Goal: Task Accomplishment & Management: Manage account settings

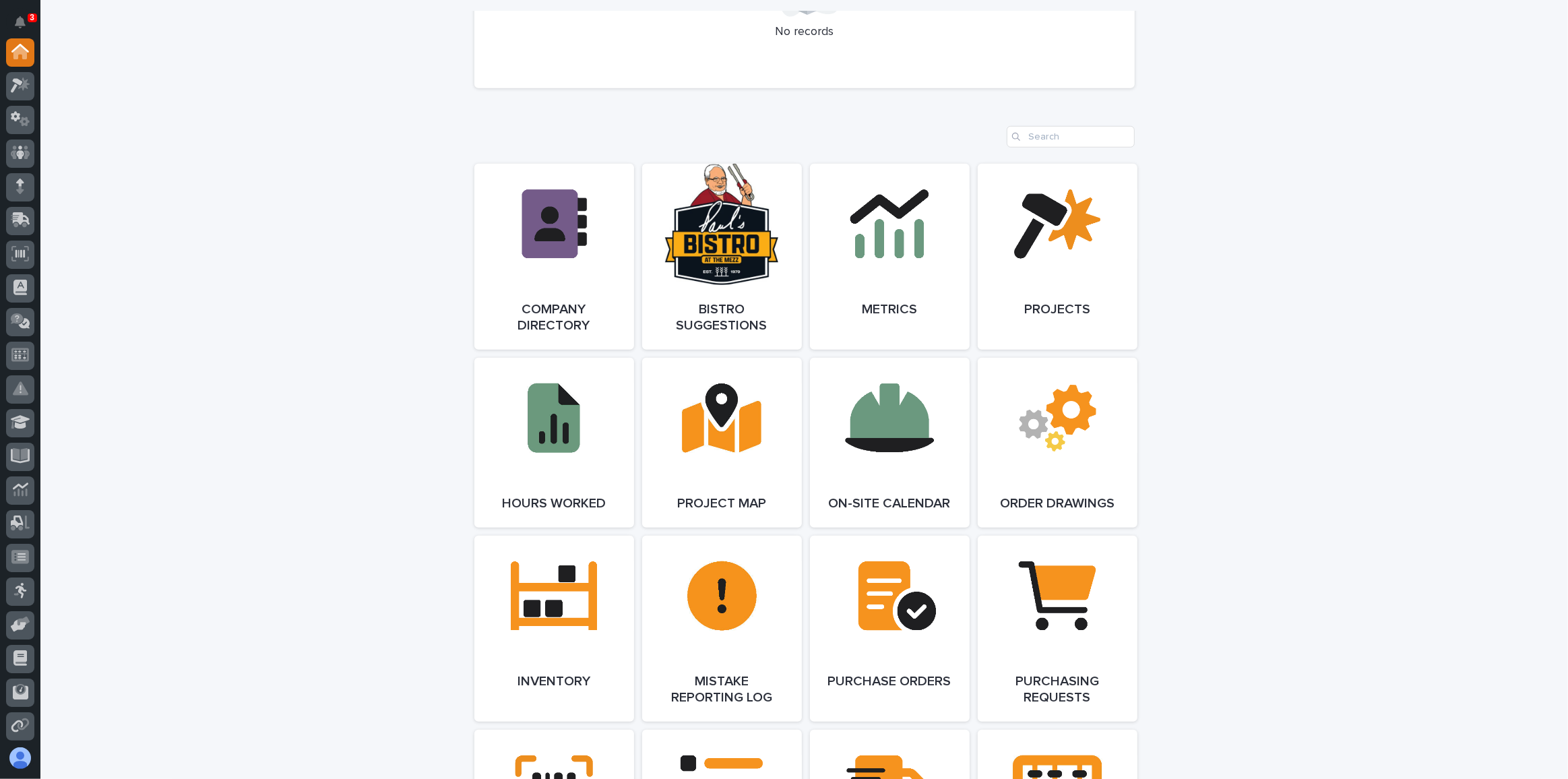
scroll to position [734, 0]
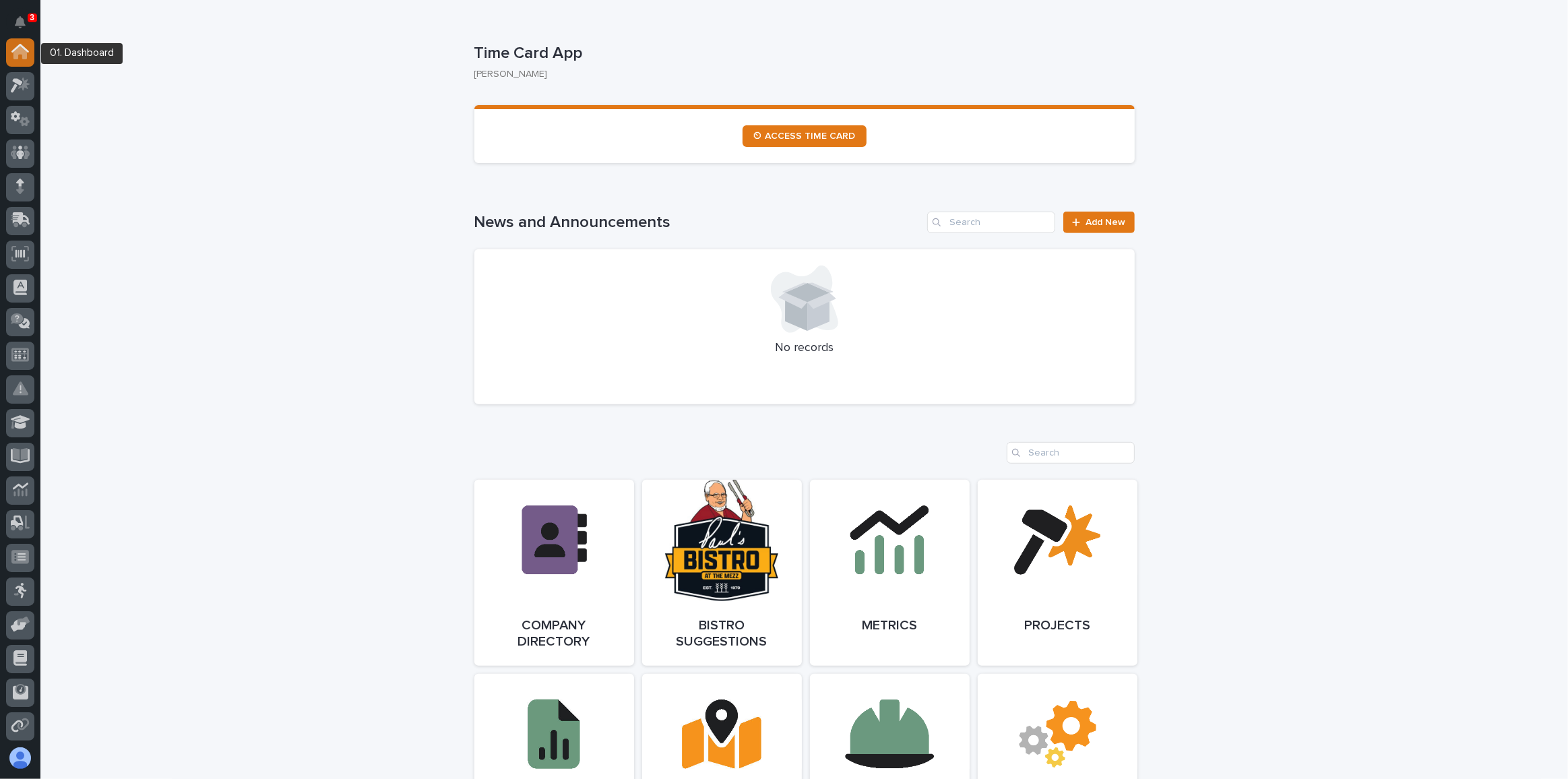
click at [18, 47] on icon at bounding box center [21, 53] width 14 height 14
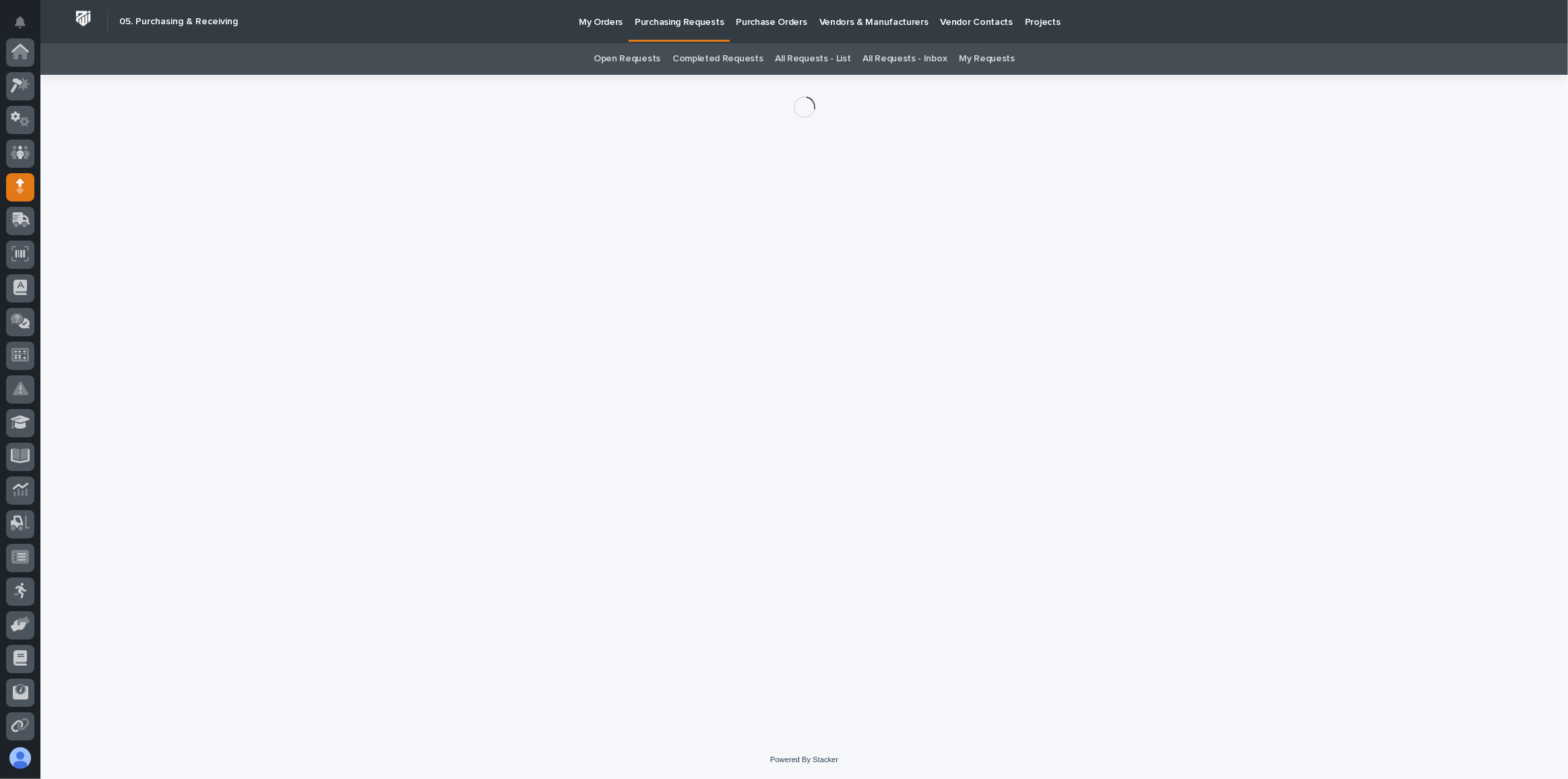
scroll to position [134, 0]
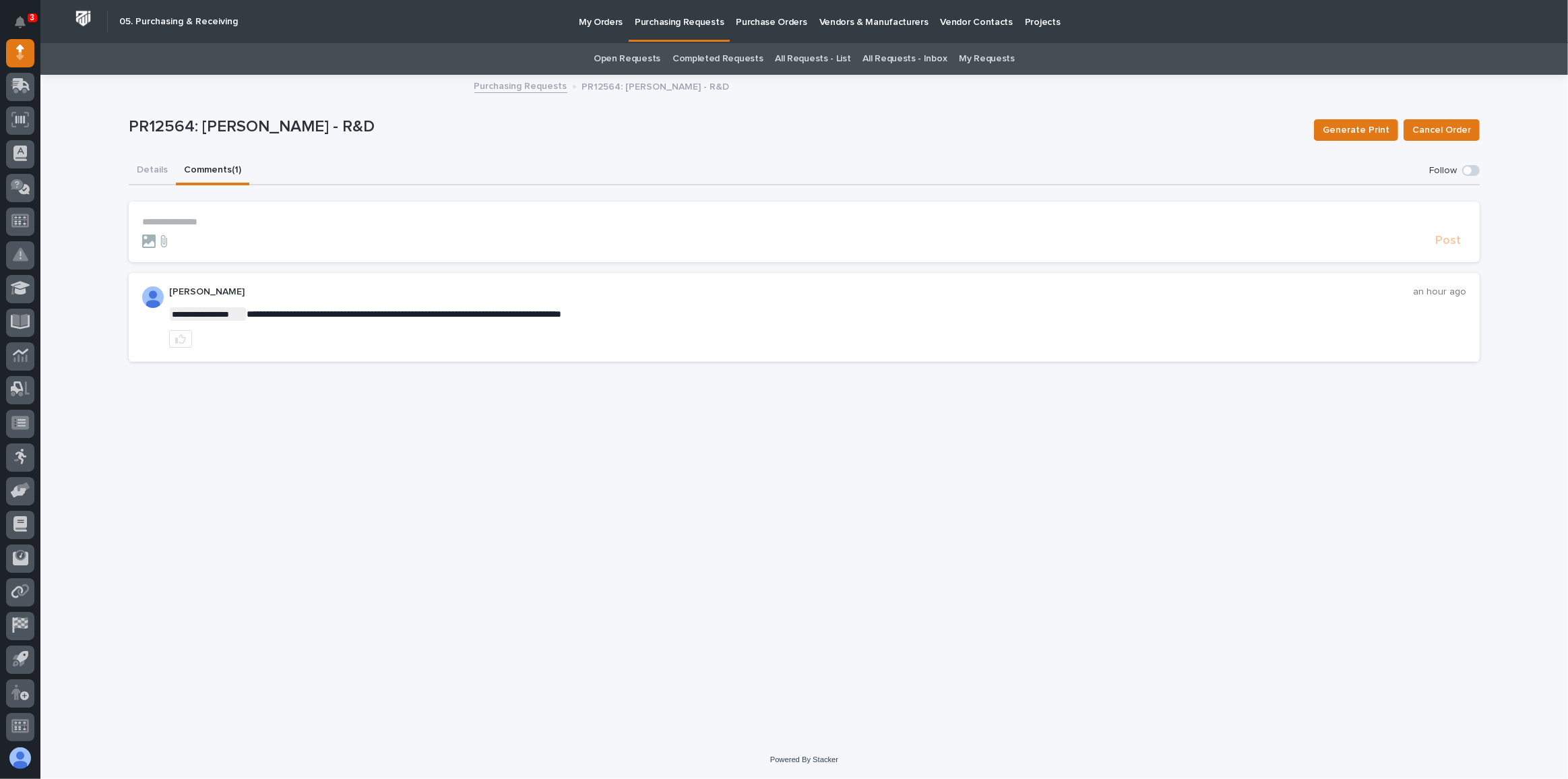
click at [1467, 171] on span at bounding box center [1467, 170] width 8 height 8
click at [141, 167] on button "Details" at bounding box center [152, 171] width 47 height 28
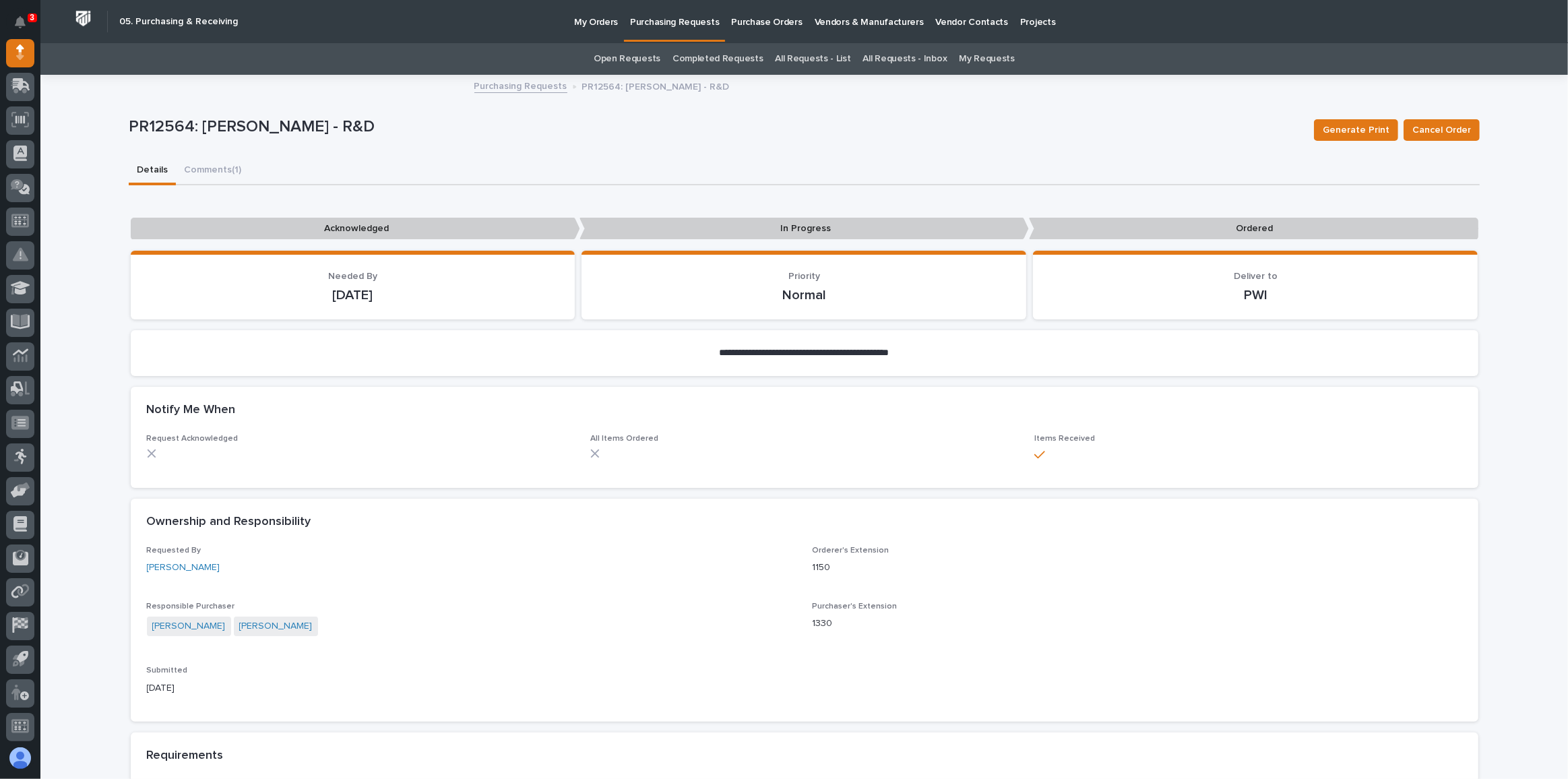
click at [426, 623] on div "[PERSON_NAME] [PERSON_NAME]" at bounding box center [471, 627] width 650 height 22
click at [1439, 125] on span "Cancel Order" at bounding box center [1441, 129] width 59 height 16
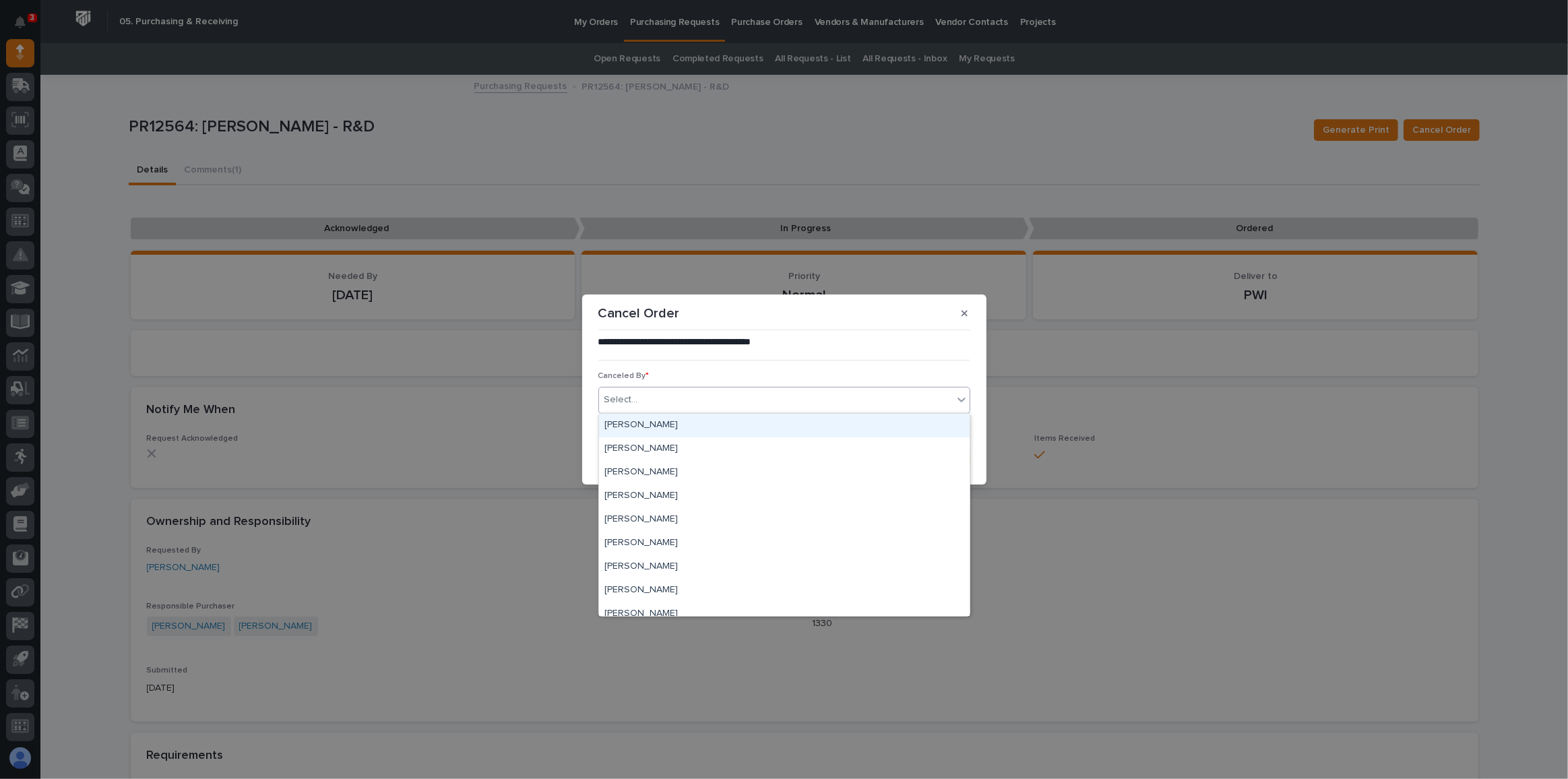
click at [681, 395] on div "Select..." at bounding box center [776, 399] width 354 height 22
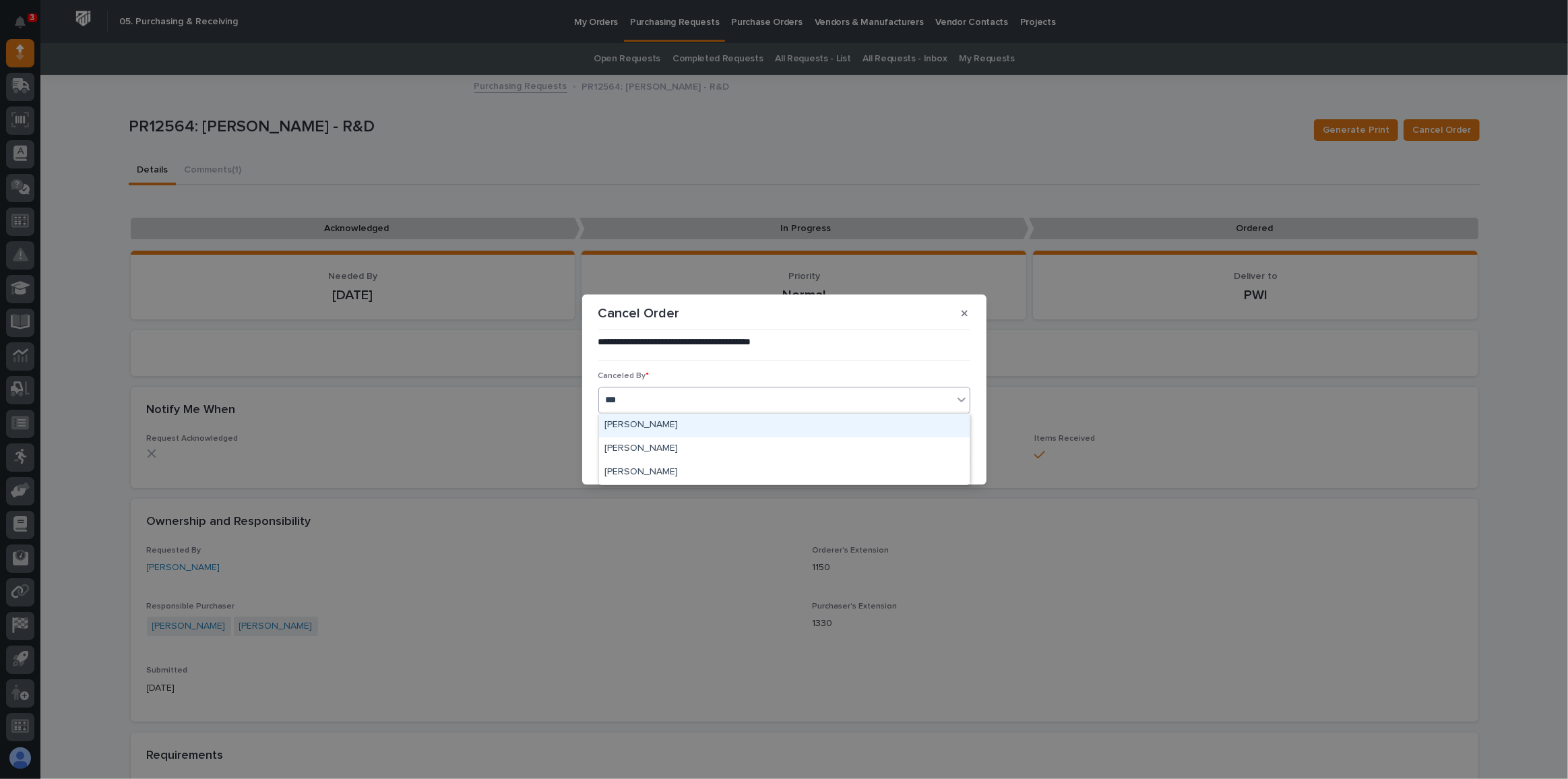
type input "****"
click at [632, 449] on div "[PERSON_NAME]" at bounding box center [784, 449] width 370 height 23
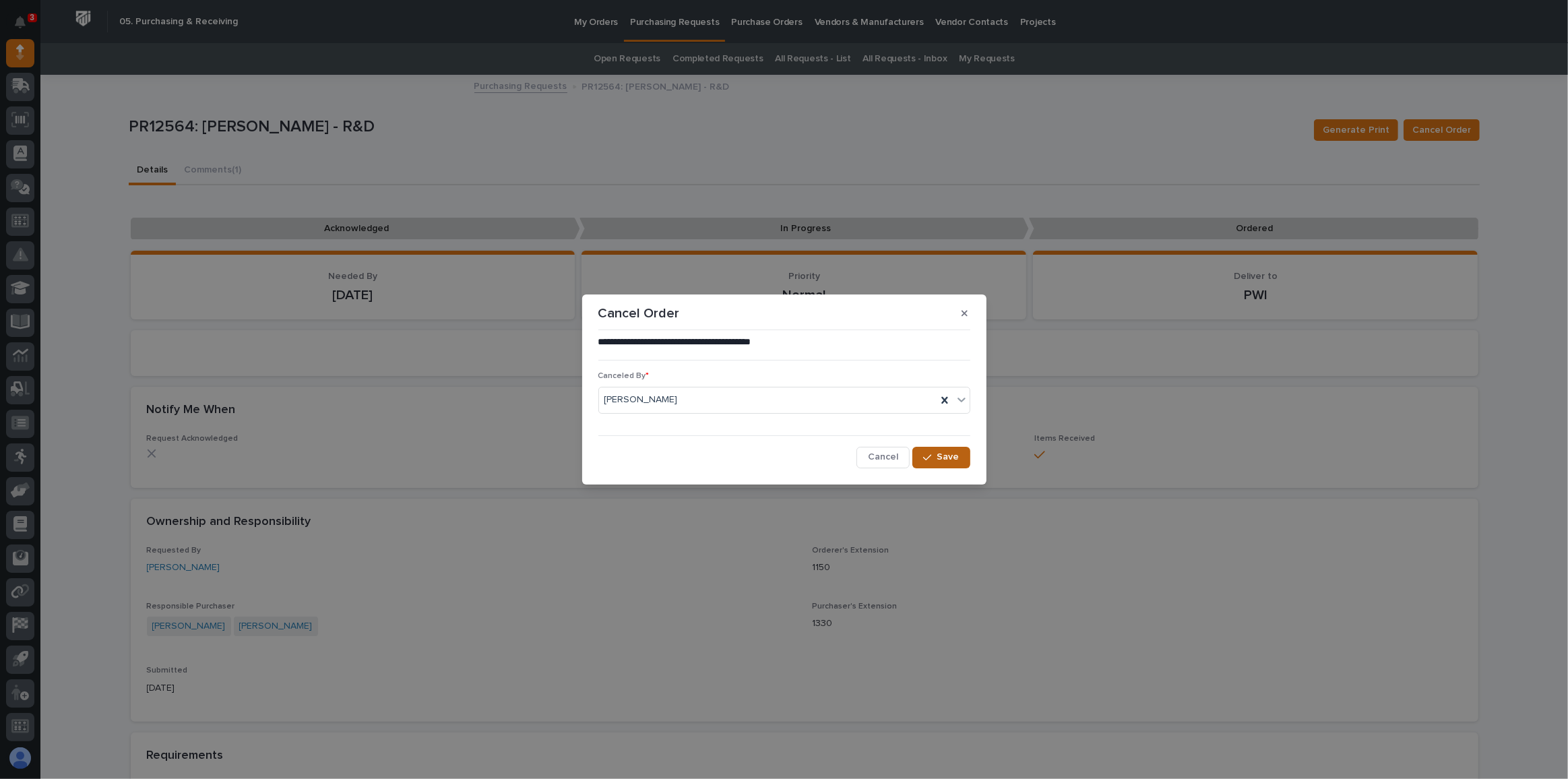
click at [944, 450] on button "Save" at bounding box center [941, 457] width 57 height 22
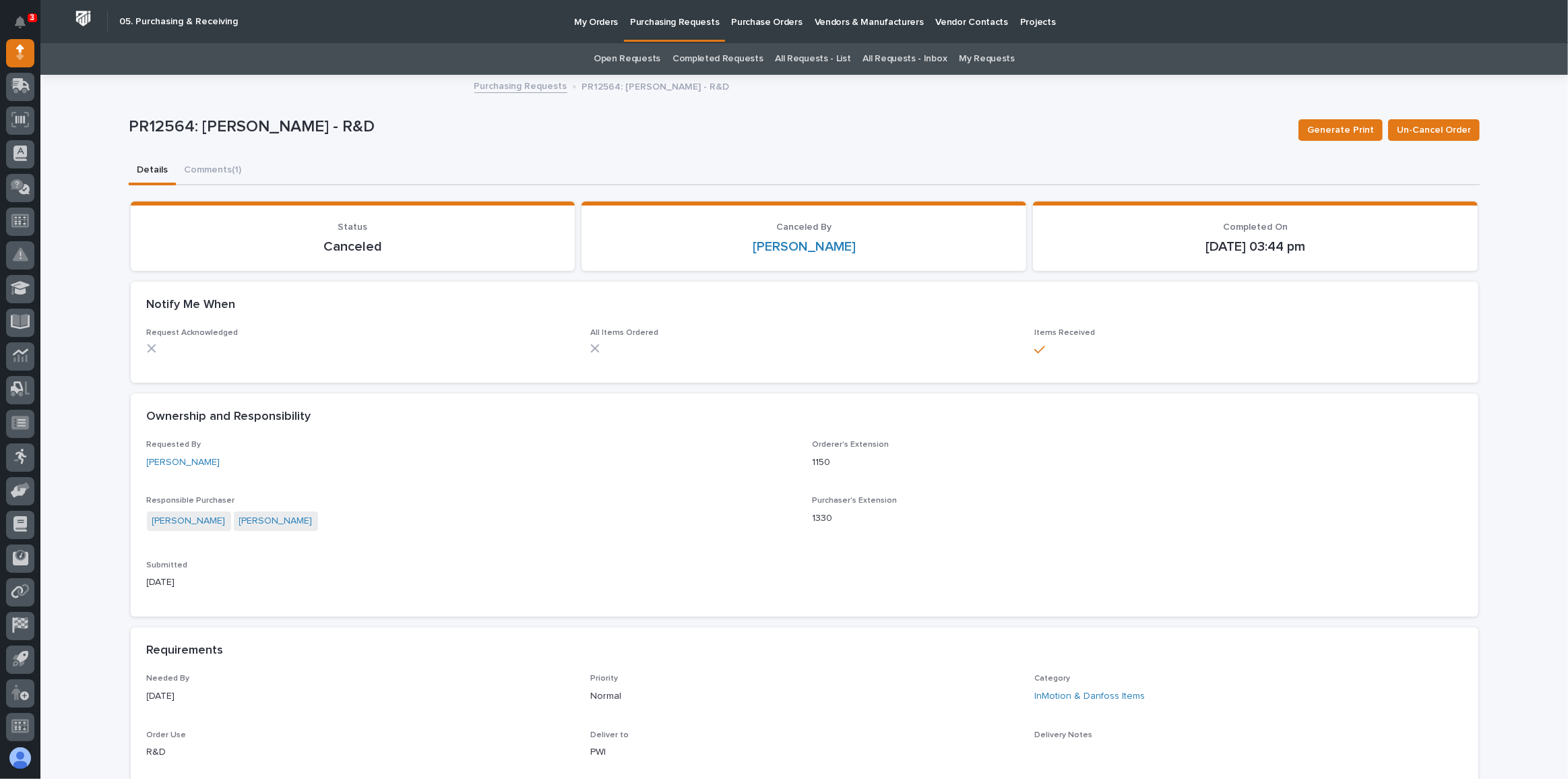
click at [582, 19] on p "My Orders" at bounding box center [595, 14] width 44 height 28
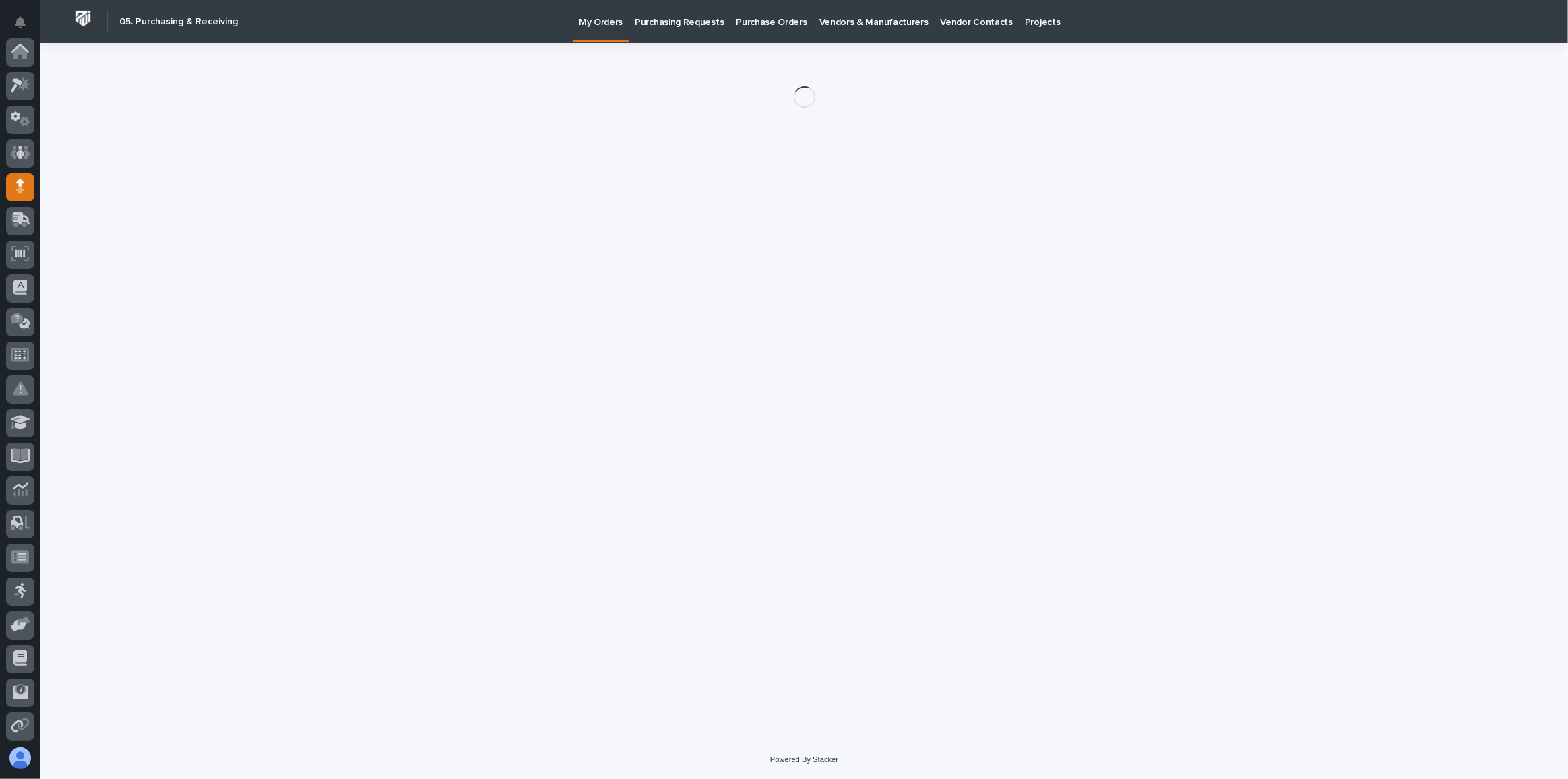
scroll to position [134, 0]
